Goal: Entertainment & Leisure: Consume media (video, audio)

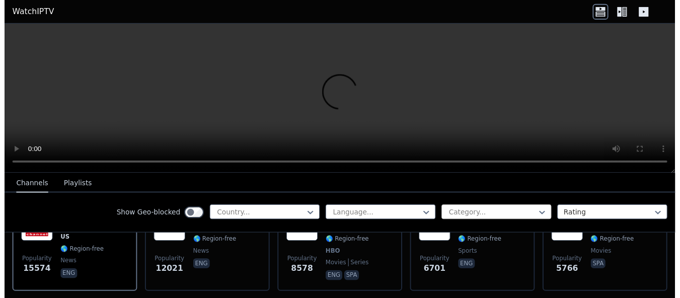
scroll to position [101, 0]
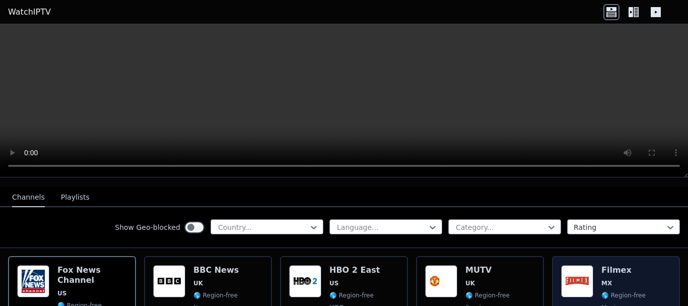
click at [626, 279] on span "MX" at bounding box center [623, 283] width 44 height 8
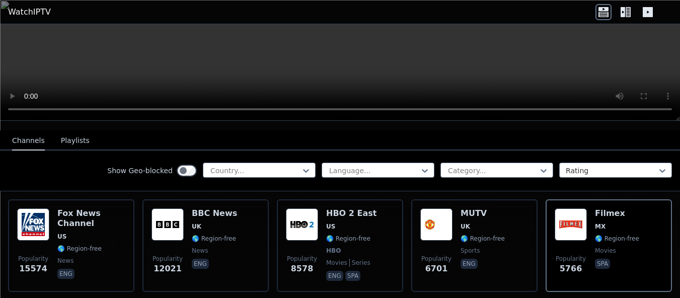
click at [5, 298] on button "−" at bounding box center [2, 302] width 5 height 9
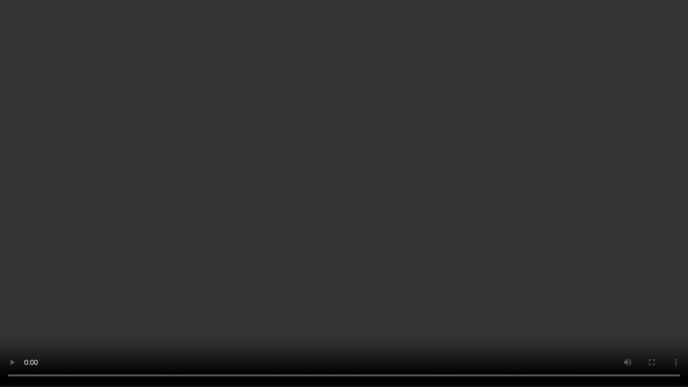
click at [397, 210] on video at bounding box center [344, 193] width 688 height 387
click at [380, 185] on video at bounding box center [344, 193] width 688 height 387
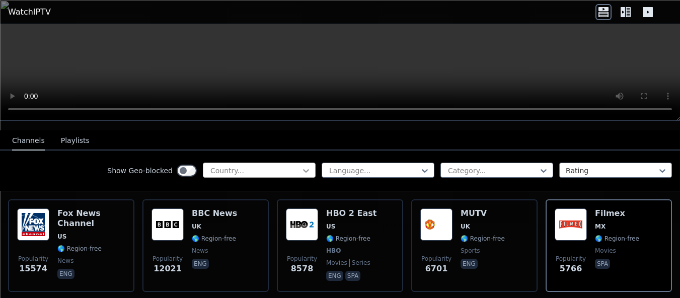
click at [301, 166] on icon at bounding box center [306, 171] width 10 height 10
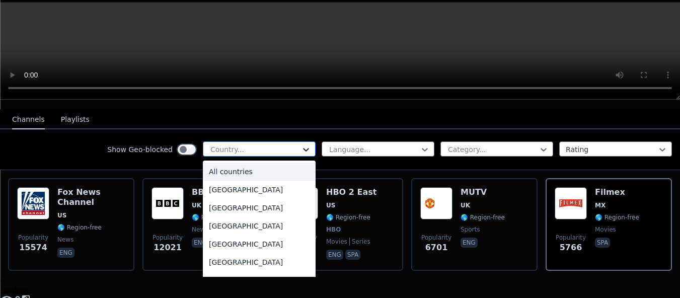
scroll to position [23, 0]
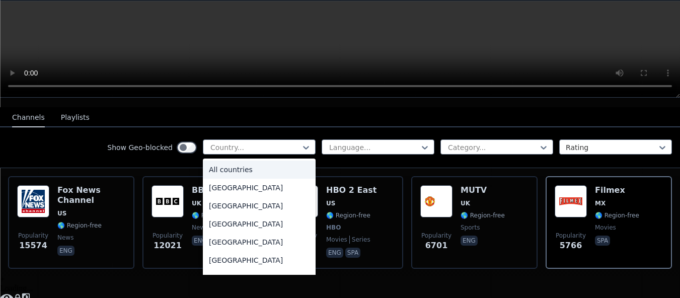
click at [14, 294] on icon at bounding box center [7, 298] width 14 height 8
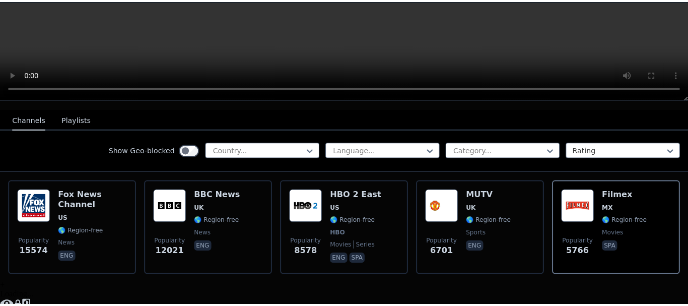
scroll to position [0, 0]
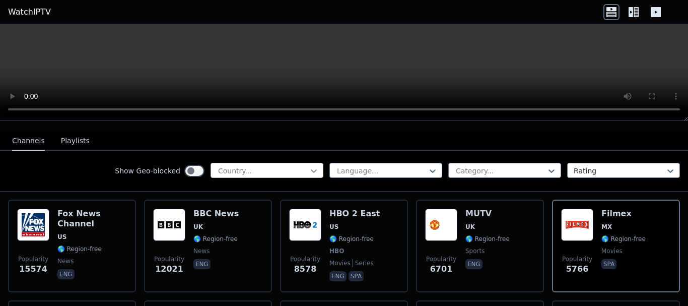
click at [309, 166] on icon at bounding box center [314, 171] width 10 height 10
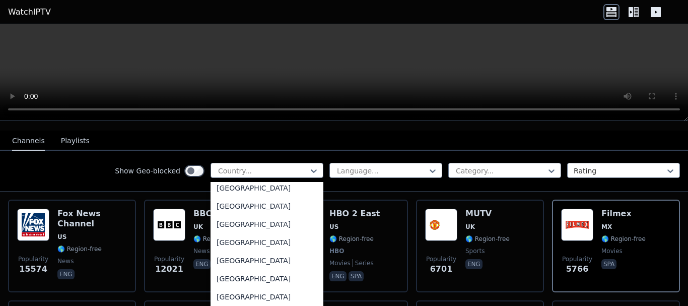
scroll to position [554, 0]
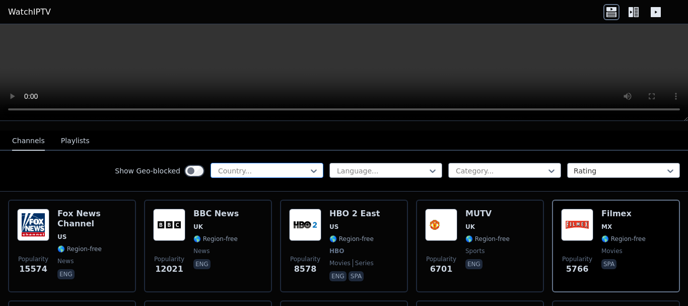
click at [262, 166] on div at bounding box center [263, 171] width 92 height 10
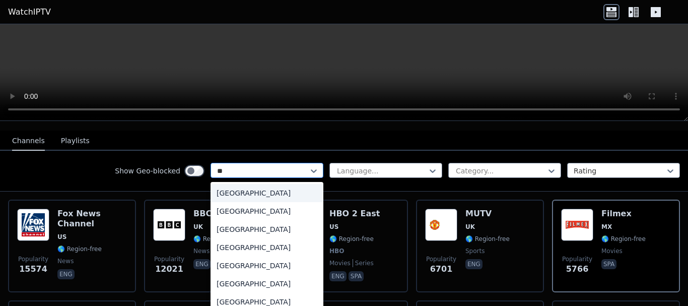
type input "***"
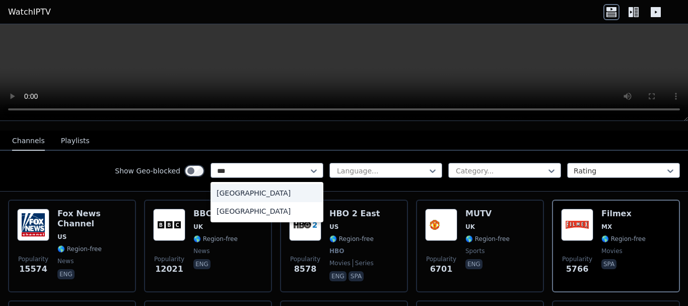
click at [233, 184] on div "[GEOGRAPHIC_DATA]" at bounding box center [266, 193] width 113 height 18
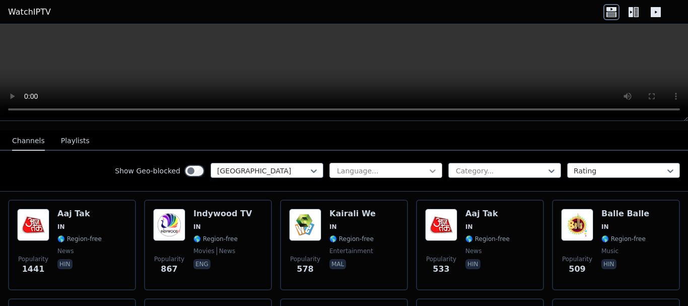
click at [427, 166] on icon at bounding box center [432, 171] width 10 height 10
click at [374, 166] on div at bounding box center [382, 171] width 92 height 10
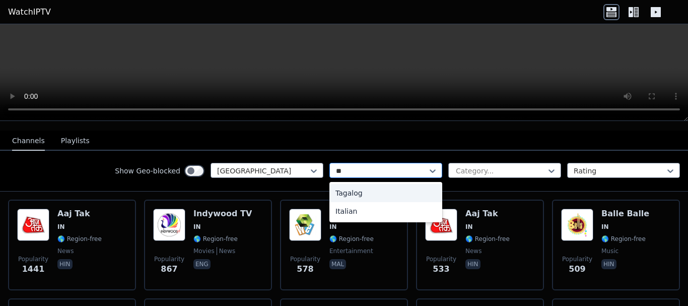
type input "*"
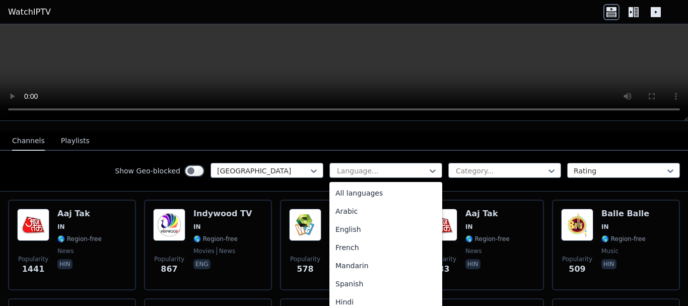
click at [615, 130] on nav "Channels Playlists" at bounding box center [344, 140] width 688 height 20
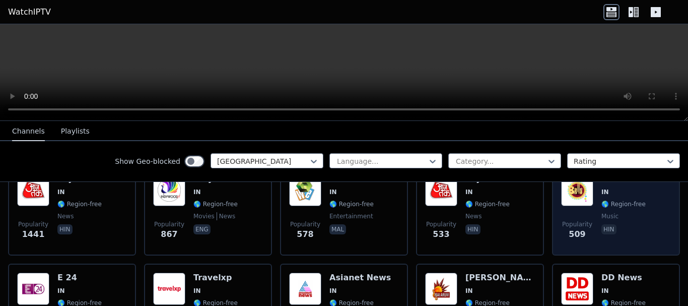
scroll to position [151, 0]
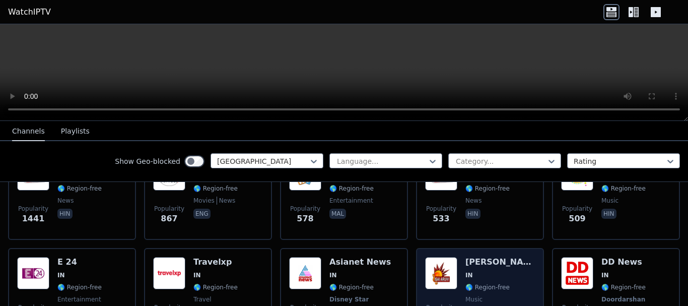
click at [489, 271] on span "IN" at bounding box center [499, 275] width 69 height 8
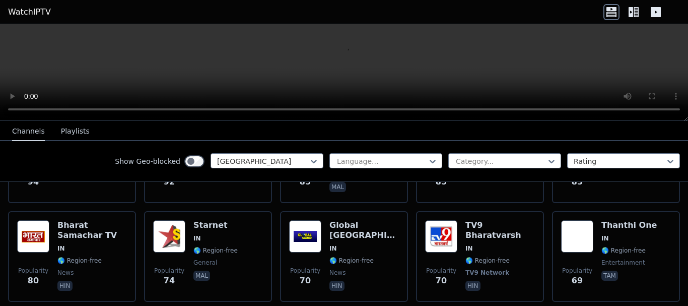
scroll to position [805, 0]
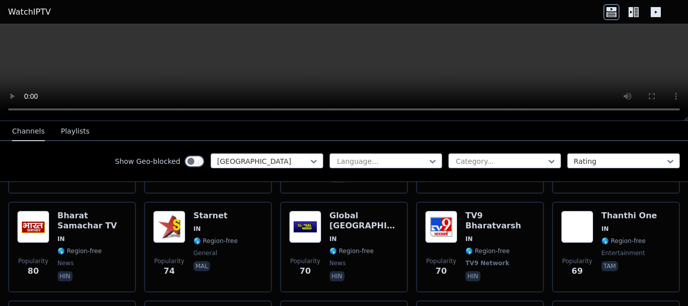
click at [662, 210] on div "Popularity 69 Thanthi One IN 🌎 Region-free entertainment tam" at bounding box center [616, 246] width 110 height 72
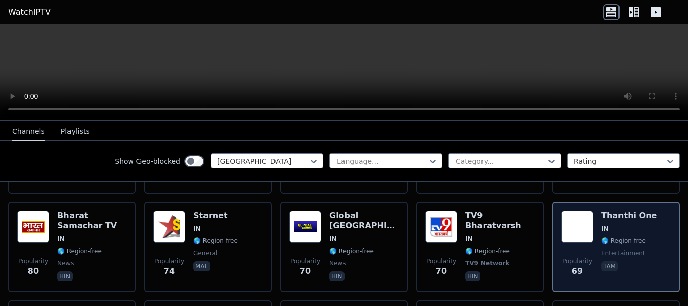
click at [619, 237] on span "🌎 Region-free" at bounding box center [623, 241] width 44 height 8
